Goal: Information Seeking & Learning: Learn about a topic

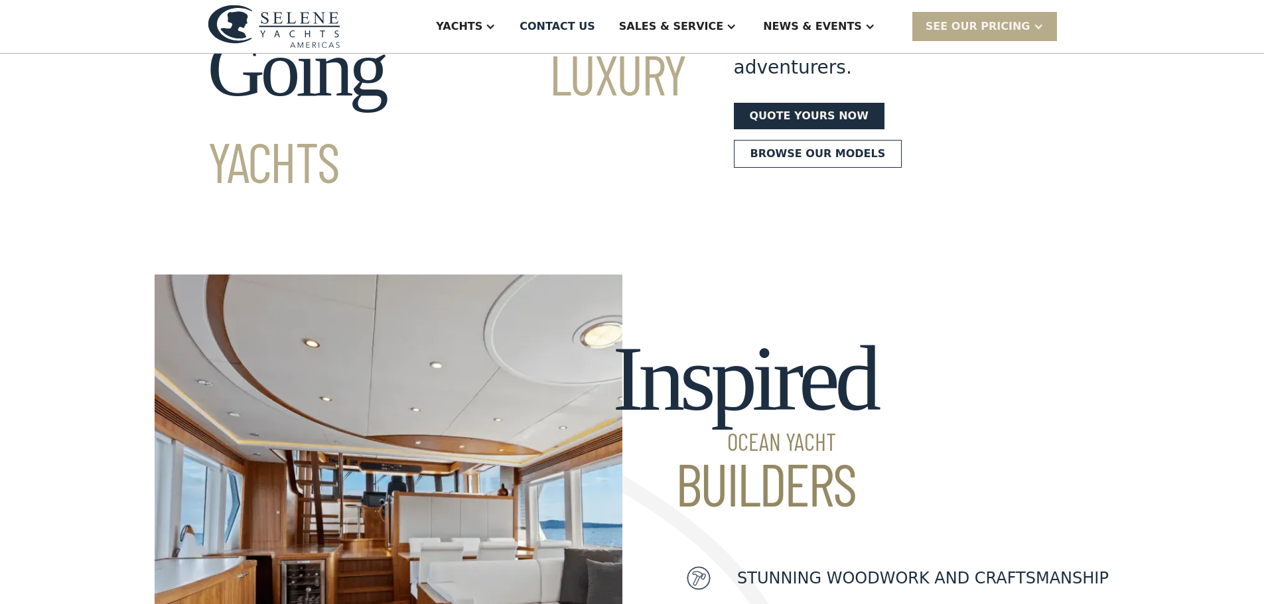
scroll to position [133, 0]
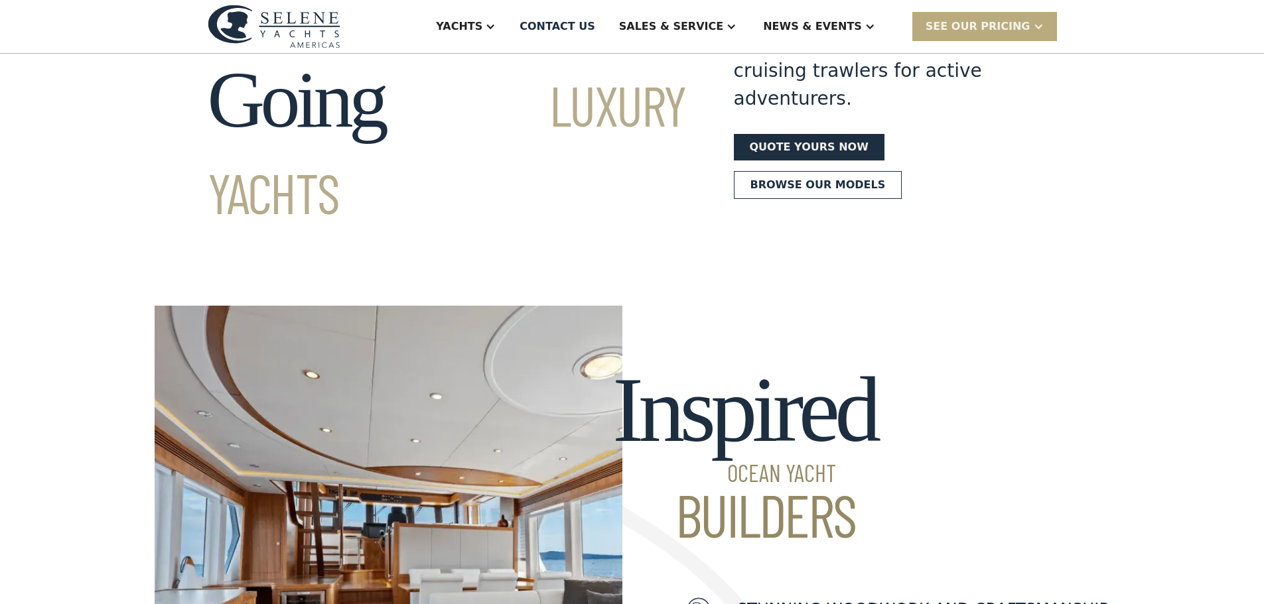
click at [980, 30] on div "SEE Our Pricing" at bounding box center [978, 27] width 105 height 16
click at [977, 84] on link "Already have a passcode" at bounding box center [1001, 84] width 178 height 29
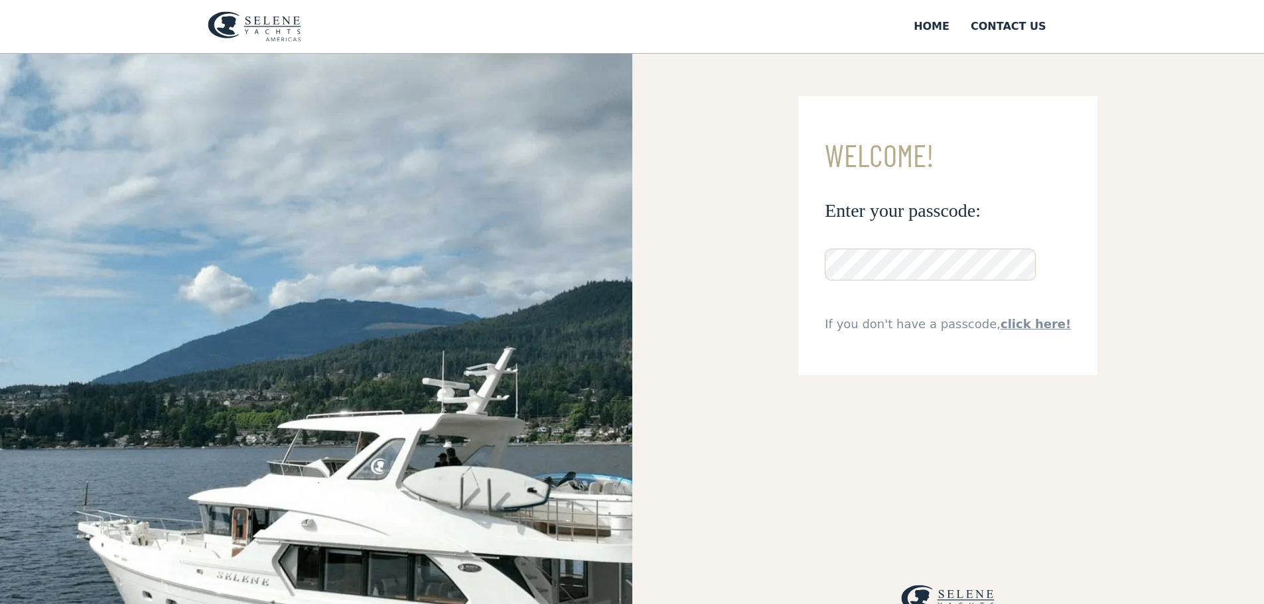
click at [0, 0] on input "**********" at bounding box center [0, 0] width 0 height 0
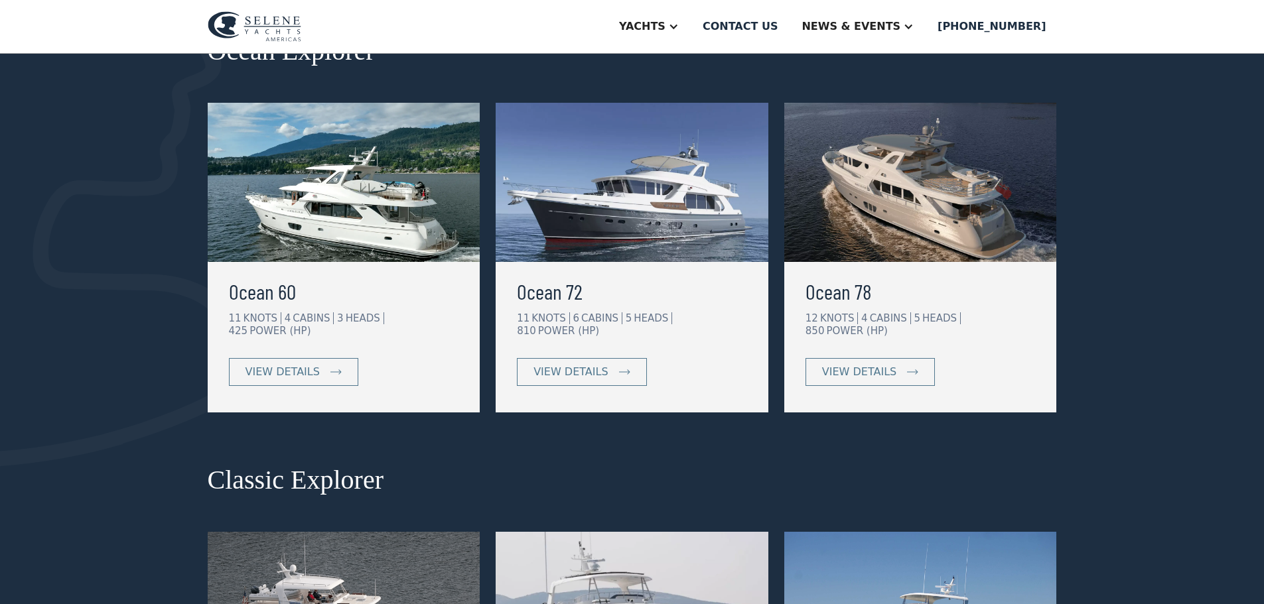
scroll to position [332, 0]
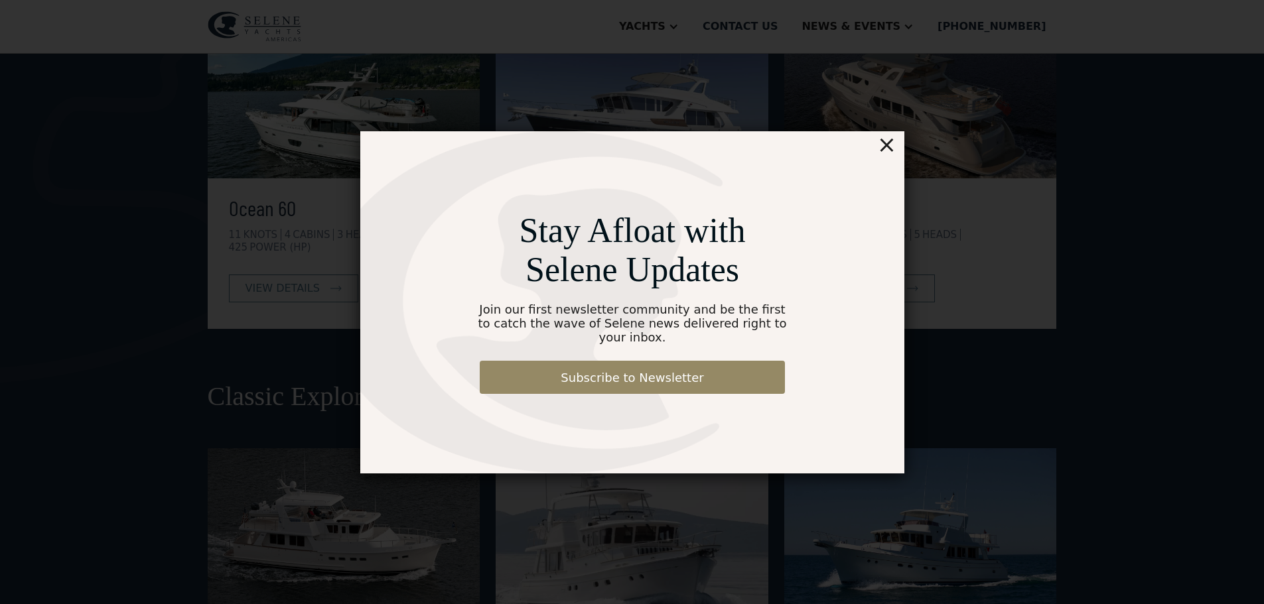
click at [885, 155] on div "×" at bounding box center [885, 144] width 19 height 27
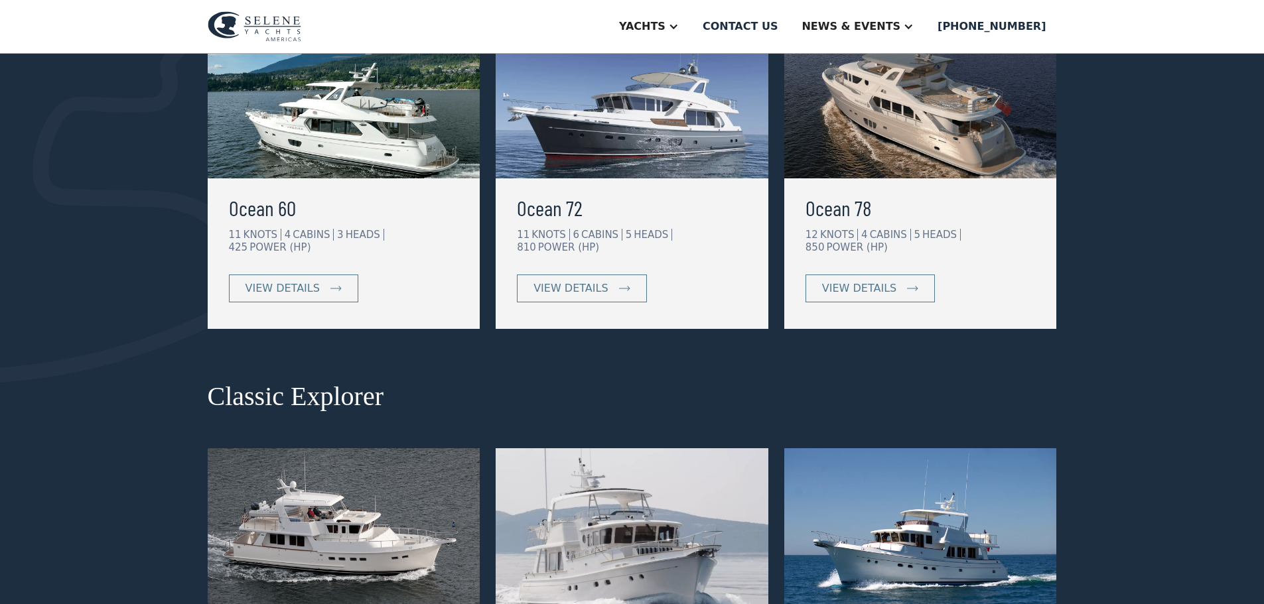
click at [631, 162] on img at bounding box center [632, 98] width 273 height 159
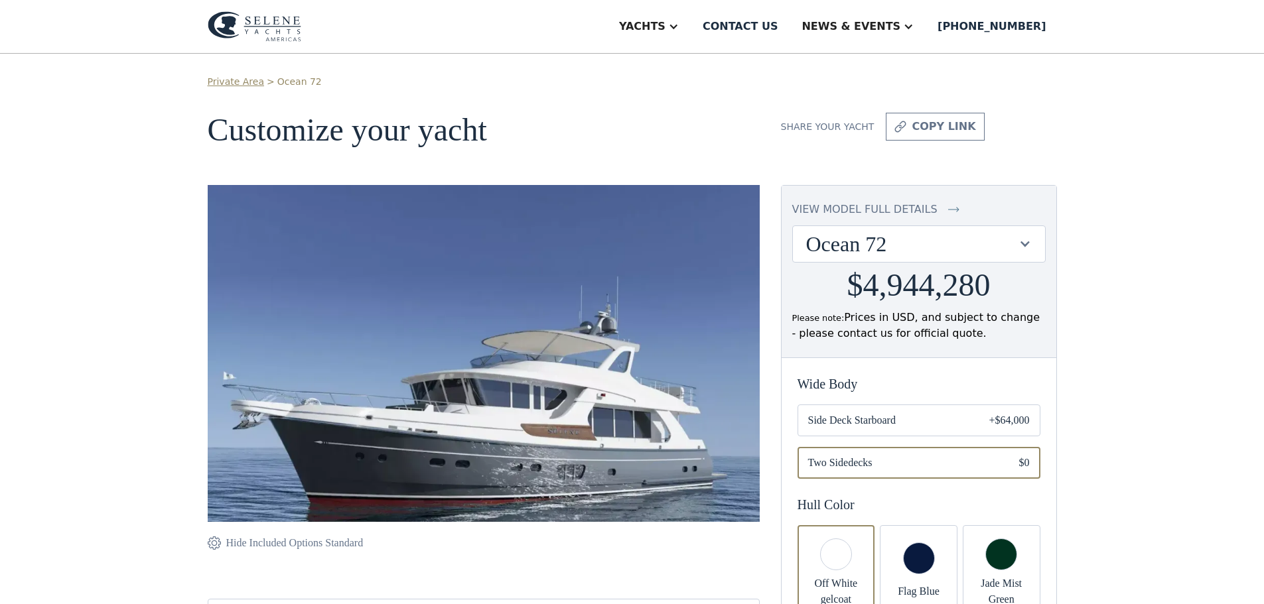
click at [633, 362] on img at bounding box center [484, 383] width 552 height 397
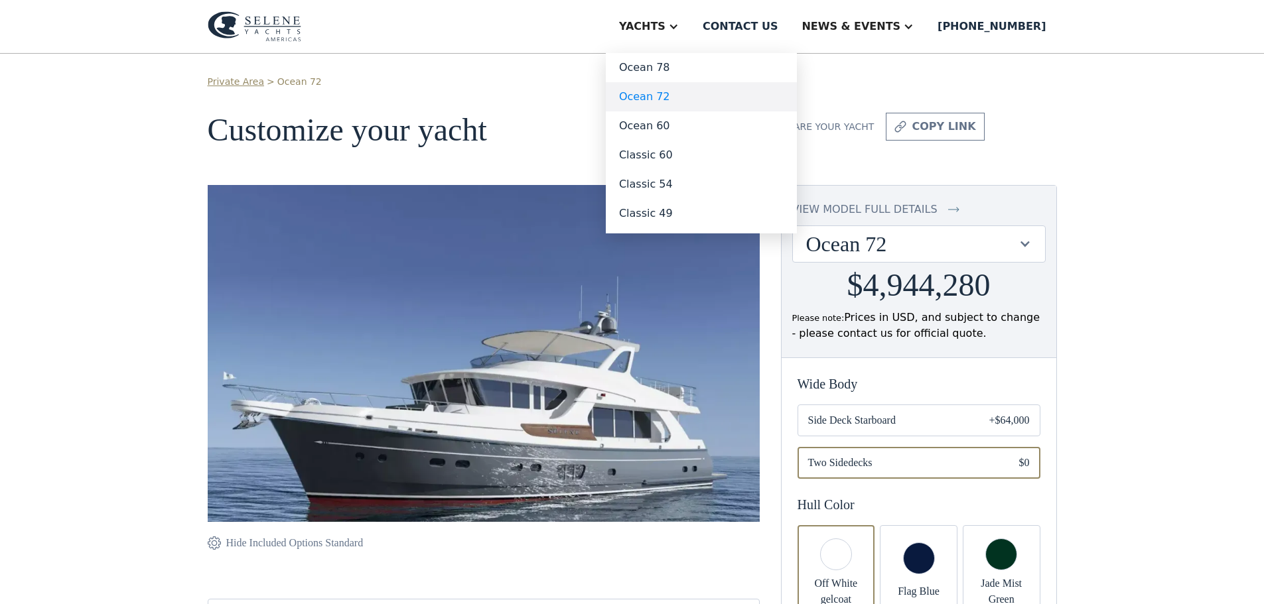
click at [695, 94] on link "Ocean 72" at bounding box center [701, 96] width 191 height 29
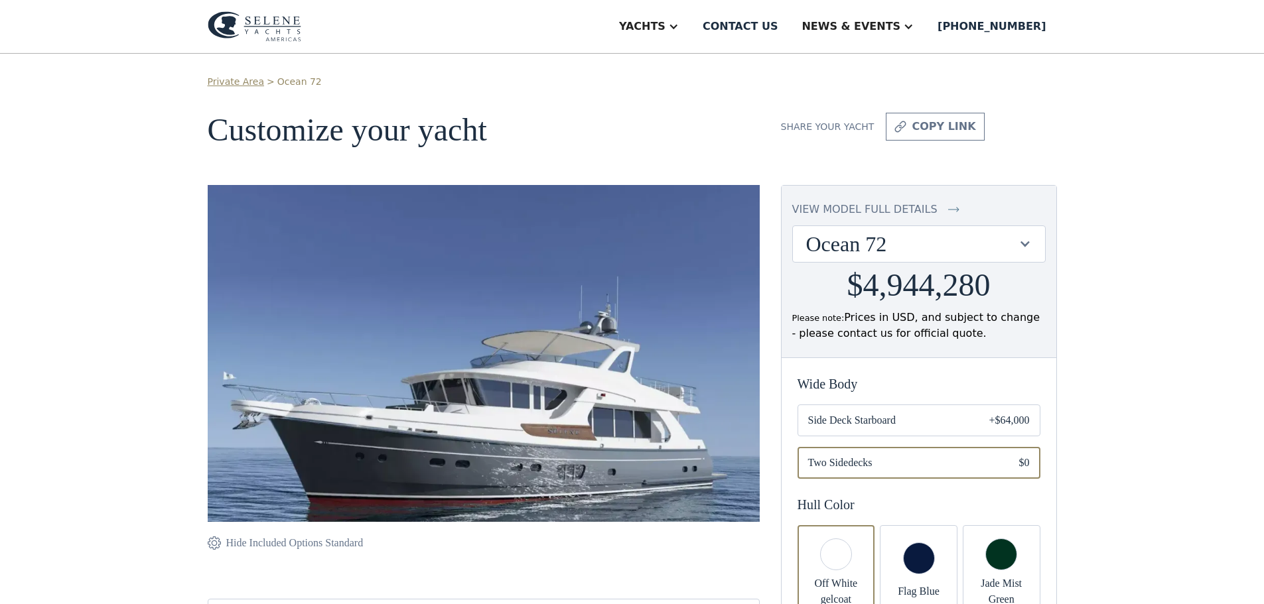
click at [855, 209] on div "view model full details" at bounding box center [864, 210] width 145 height 16
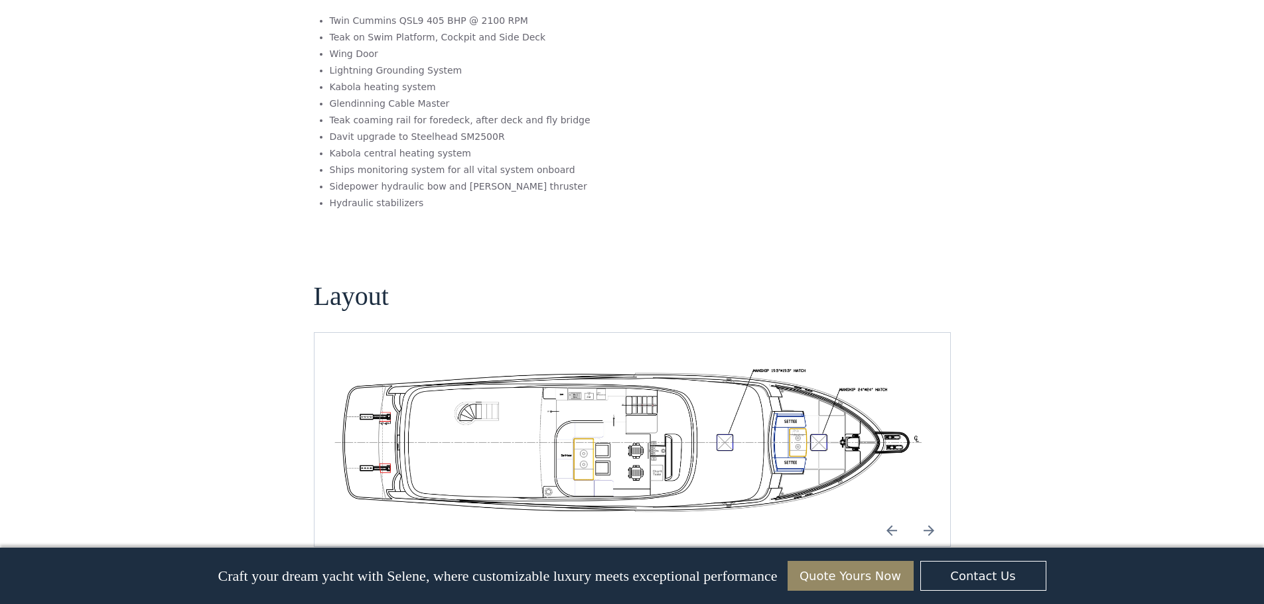
scroll to position [2116, 0]
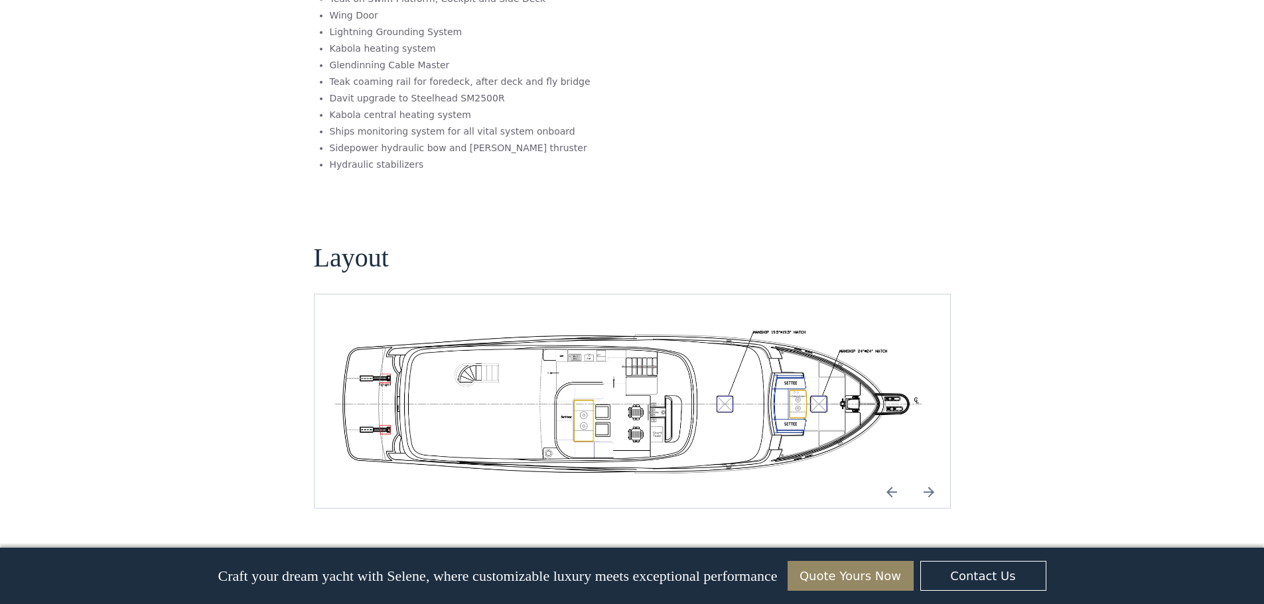
click at [934, 476] on img "Next slide" at bounding box center [929, 492] width 32 height 32
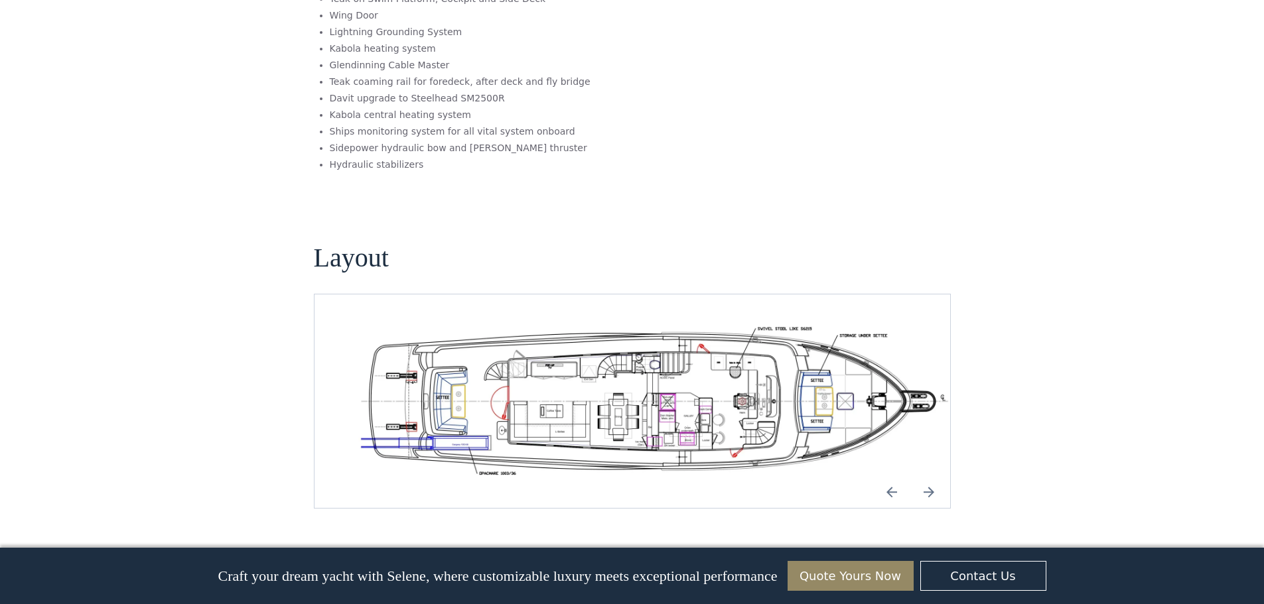
click at [934, 476] on img "Next slide" at bounding box center [929, 492] width 32 height 32
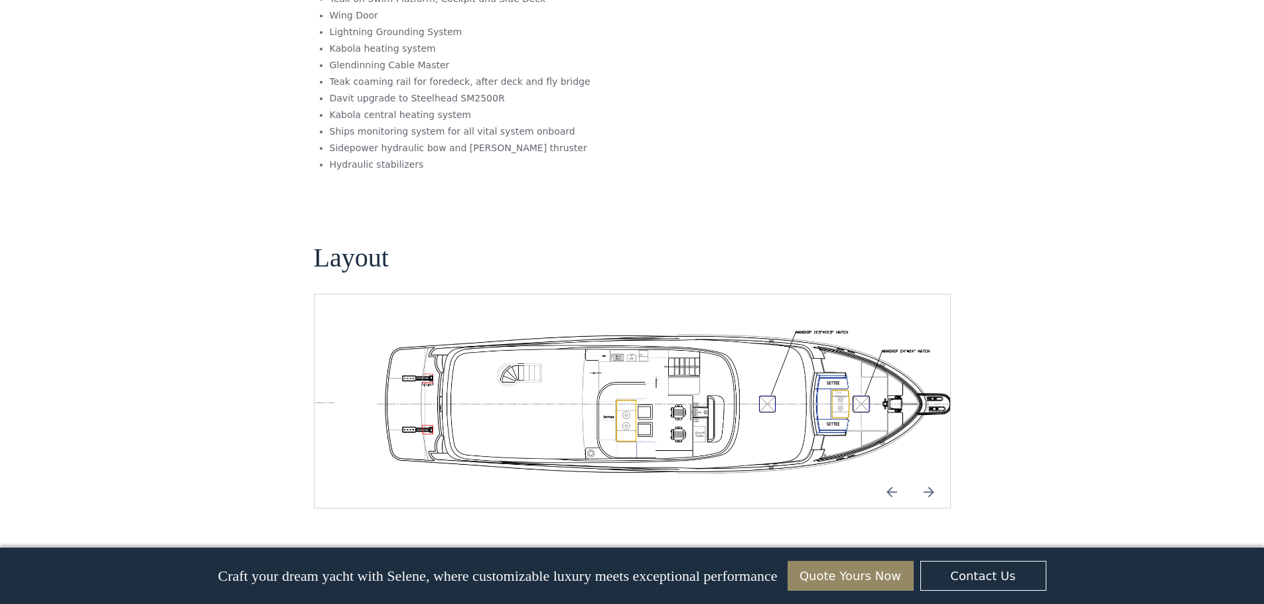
click at [892, 476] on img "Previous slide" at bounding box center [892, 492] width 32 height 32
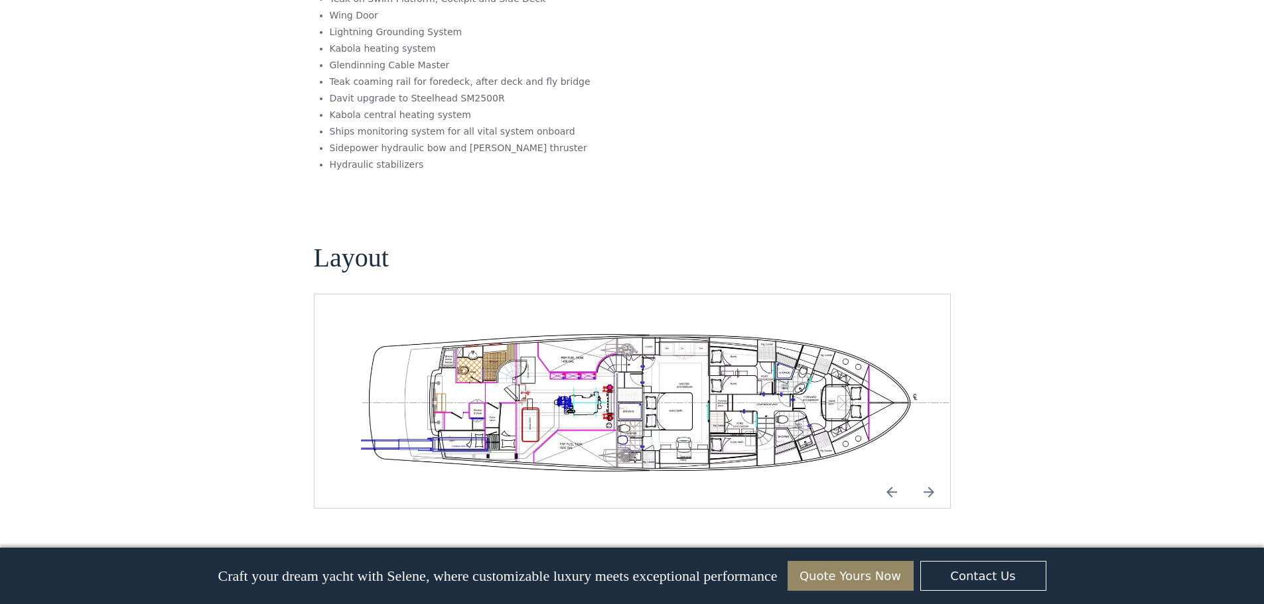
click at [606, 352] on img "open lightbox" at bounding box center [653, 401] width 614 height 150
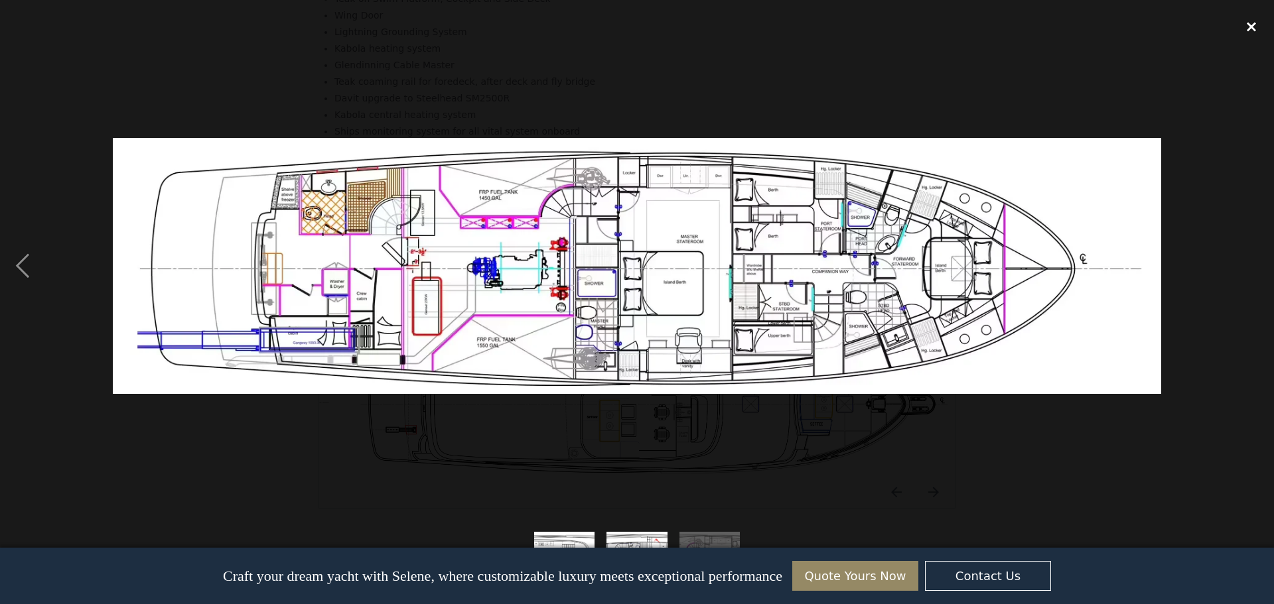
click at [1250, 28] on div "close lightbox" at bounding box center [1251, 26] width 45 height 29
